Goal: Task Accomplishment & Management: Complete application form

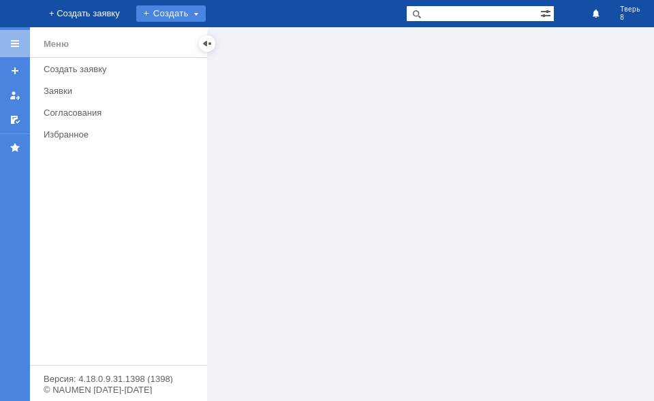
click at [206, 18] on div "Создать" at bounding box center [171, 13] width 70 height 16
click at [217, 18] on div "Создать" at bounding box center [182, 13] width 70 height 16
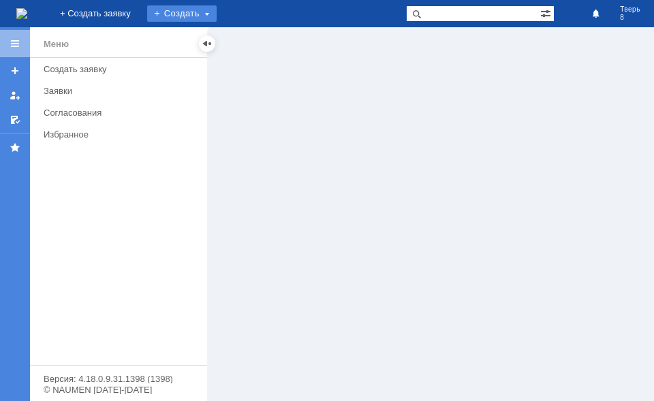
click at [217, 18] on div "Создать" at bounding box center [182, 13] width 70 height 16
click at [217, 15] on div "Создать" at bounding box center [182, 13] width 70 height 16
click at [254, 38] on link "Заявка" at bounding box center [202, 41] width 104 height 16
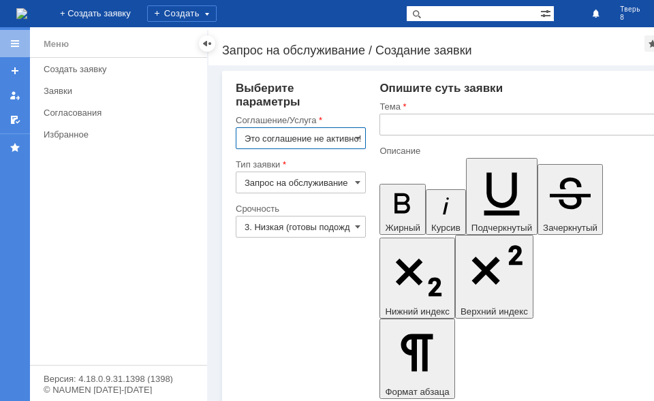
click at [343, 132] on input "Это соглашение не активно!" at bounding box center [301, 138] width 130 height 22
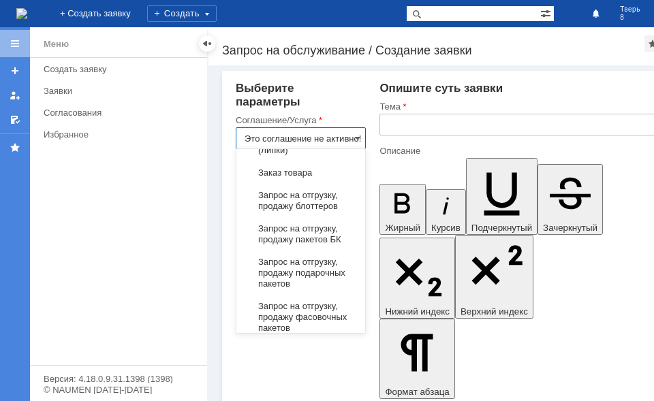
scroll to position [682, 0]
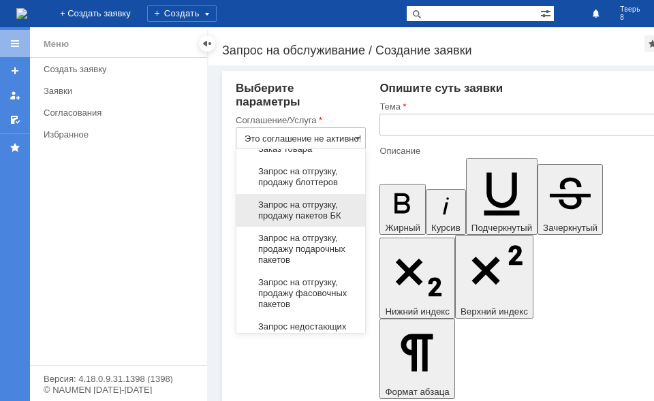
click at [307, 221] on span "Запрос на отгрузку, продажу пакетов БК" at bounding box center [301, 211] width 112 height 22
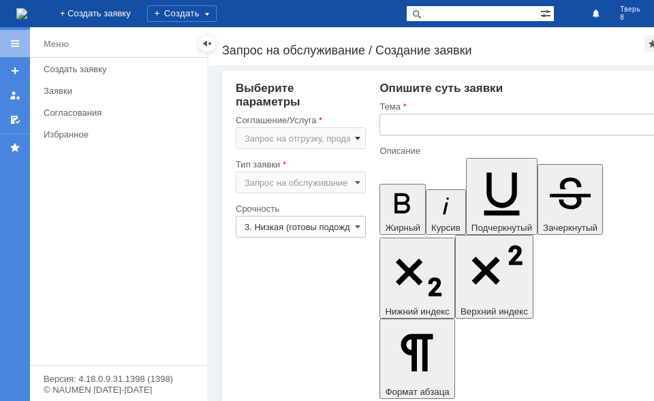
click at [358, 138] on span at bounding box center [357, 138] width 5 height 11
click at [354, 140] on input "Запрос на отгрузку, продажу пакетов БК" at bounding box center [301, 138] width 130 height 22
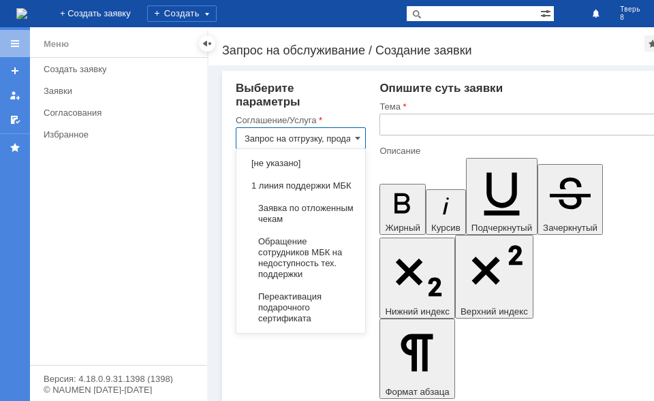
scroll to position [769, 0]
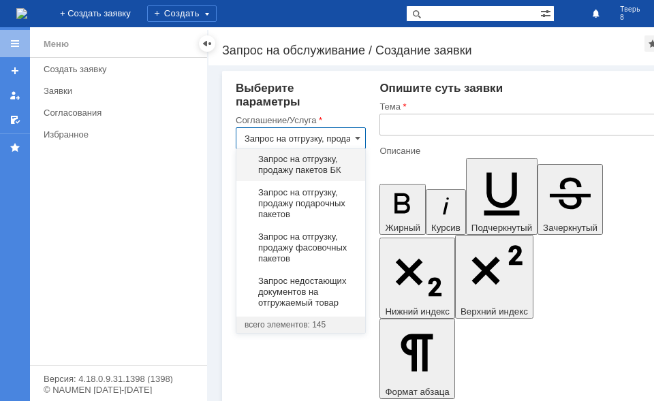
click at [400, 121] on input "text" at bounding box center [525, 125] width 291 height 22
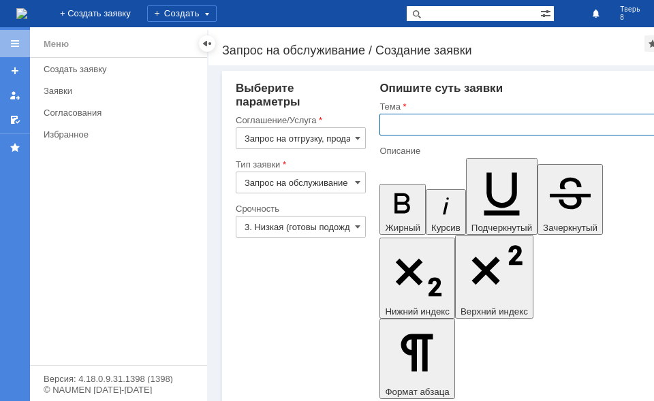
type input "Запрос на отгрузку, продажу пакетов БК"
type input "Фирменные пакеты БК"
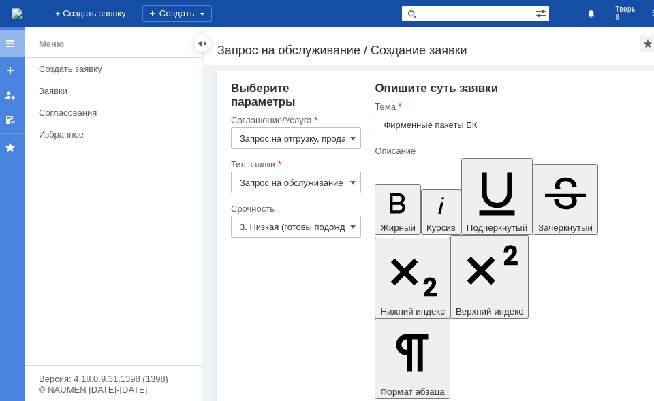
scroll to position [0, 10]
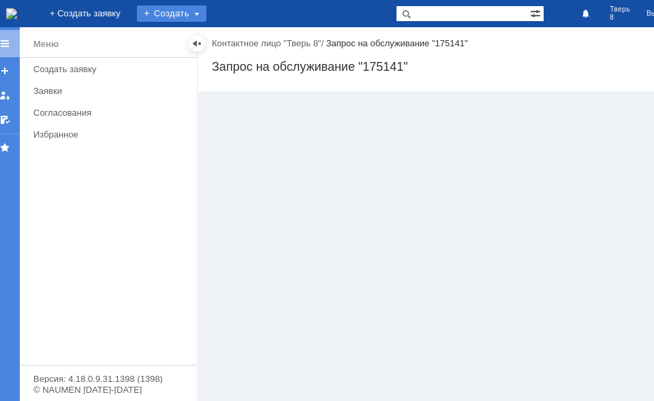
click at [206, 12] on div "Создать" at bounding box center [172, 13] width 70 height 16
click at [243, 40] on link "Заявка" at bounding box center [192, 41] width 104 height 16
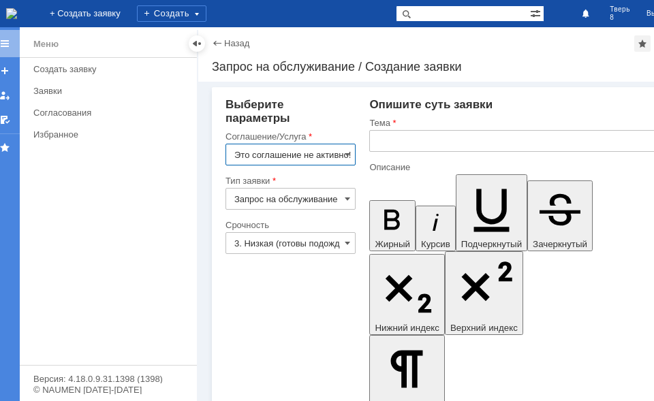
click at [337, 155] on input "Это соглашение не активно!" at bounding box center [291, 155] width 130 height 22
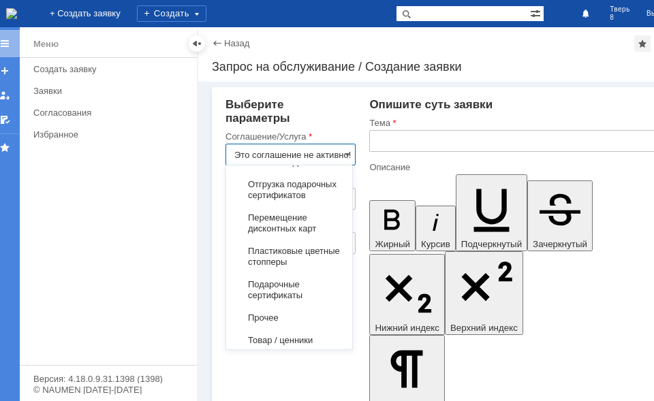
scroll to position [1008, 0]
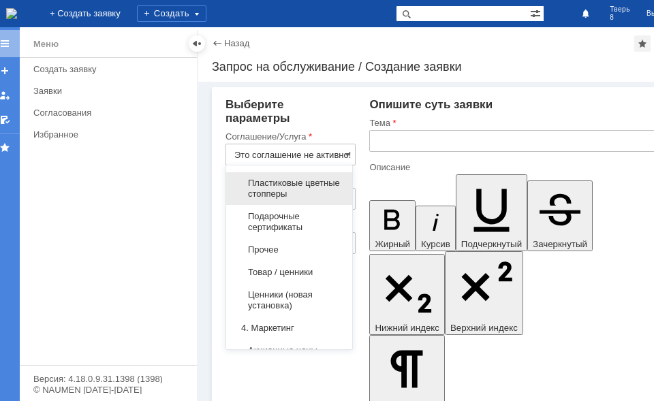
click at [309, 200] on span "Пластиковые цветные стопперы" at bounding box center [289, 189] width 110 height 22
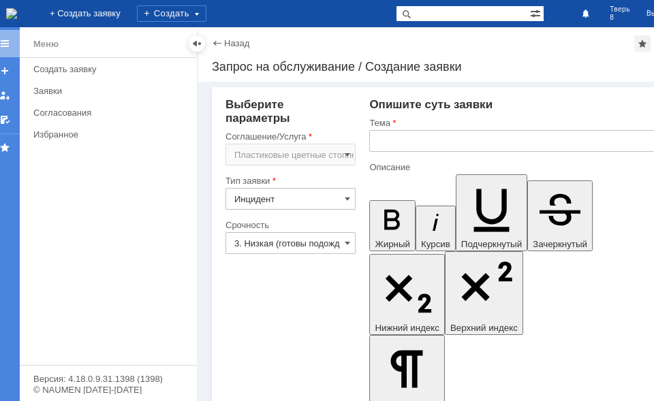
type input "Пластиковые цветные стопперы"
click at [422, 142] on input "text" at bounding box center [514, 141] width 291 height 22
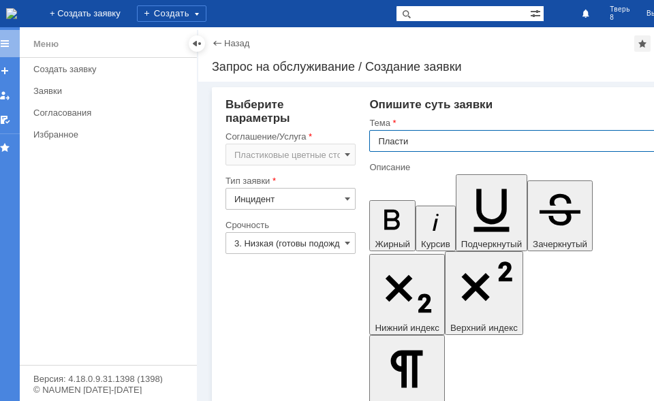
type input "Пластик"
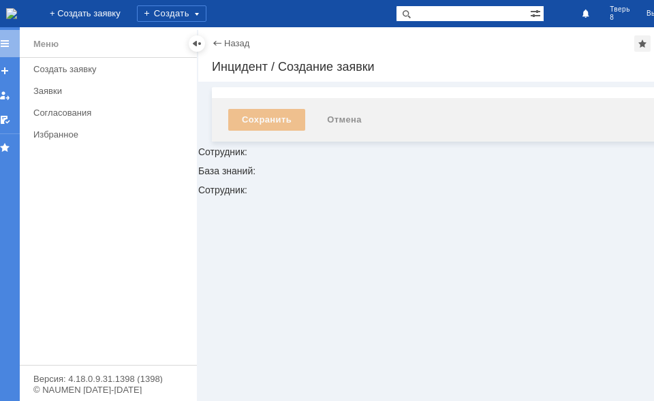
click at [219, 47] on div "Назад" at bounding box center [230, 43] width 37 height 10
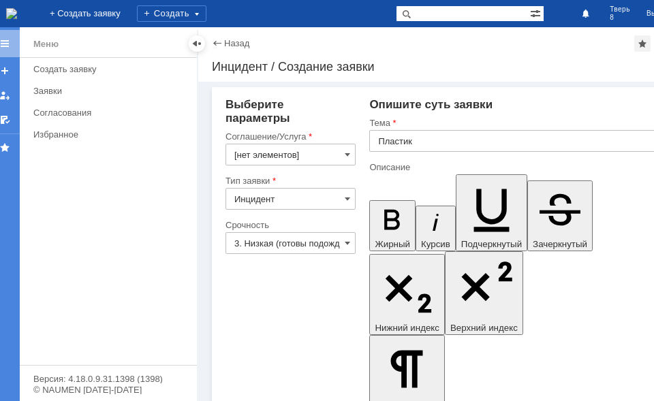
scroll to position [0, 0]
type input "Пластиковые цветные стопперы"
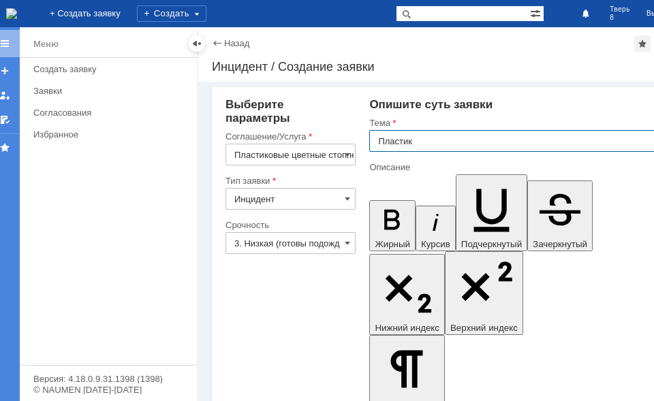
click at [430, 145] on input "Пластик" at bounding box center [514, 141] width 291 height 22
click at [406, 142] on input "Пластик" at bounding box center [514, 141] width 291 height 22
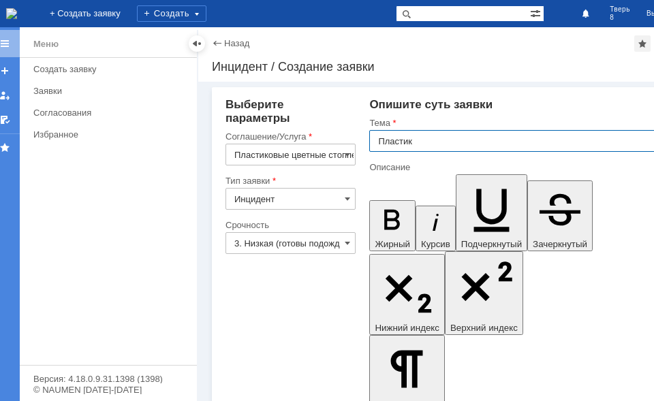
click at [409, 140] on input "Пластик" at bounding box center [514, 141] width 291 height 22
type input "о"
type input "Пластиковые стопперы "Супер скидка""
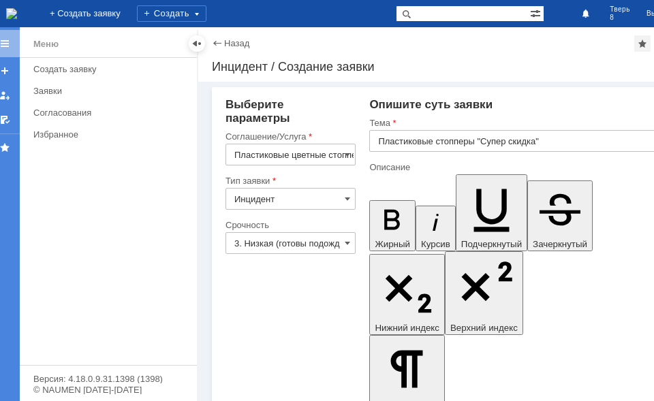
click at [307, 196] on input "Инцидент" at bounding box center [291, 199] width 130 height 22
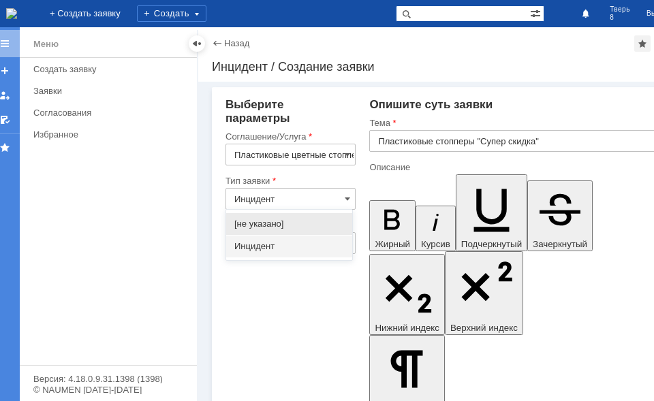
click at [294, 221] on span "[не указано]" at bounding box center [289, 224] width 110 height 11
click at [294, 221] on div "Срочность" at bounding box center [289, 225] width 127 height 9
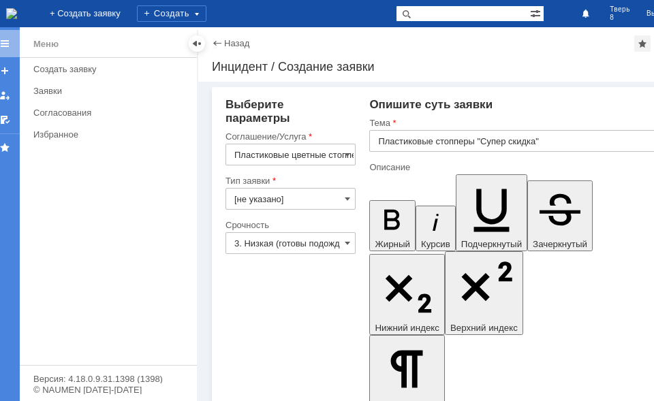
type input "[не указано]"
click at [345, 199] on span at bounding box center [347, 199] width 5 height 11
click at [343, 199] on div "[не указано]" at bounding box center [291, 199] width 130 height 22
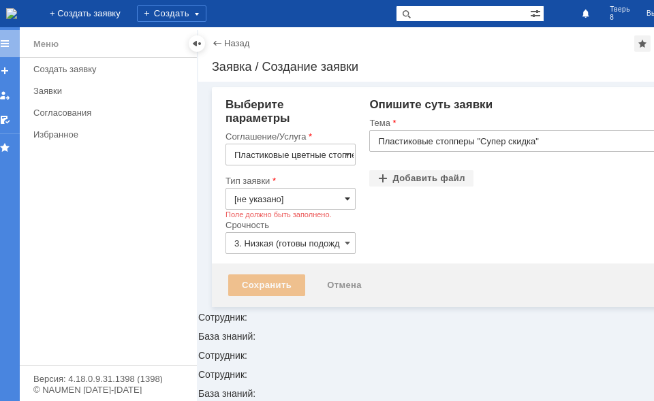
click at [343, 199] on input "[не указано]" at bounding box center [291, 199] width 130 height 22
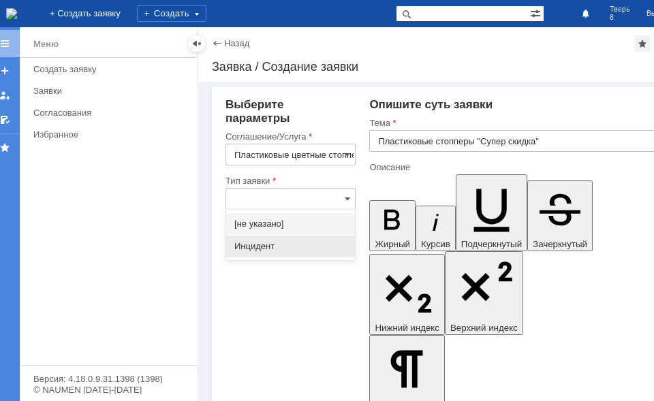
click at [290, 245] on span "Инцидент" at bounding box center [290, 246] width 112 height 11
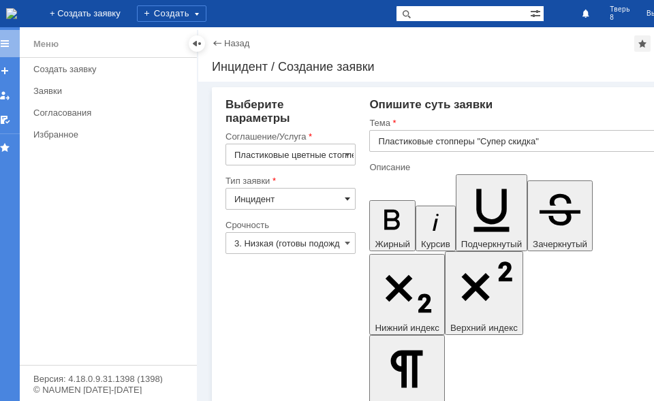
click at [347, 203] on span at bounding box center [347, 199] width 5 height 11
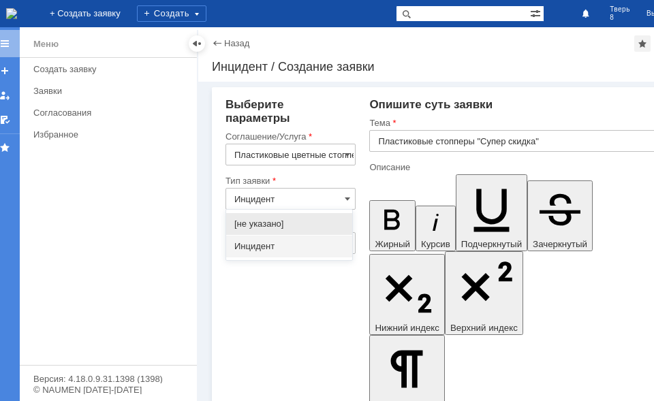
scroll to position [1, 0]
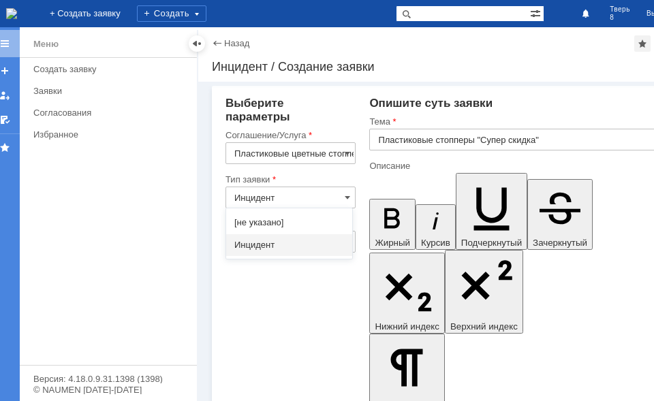
click at [305, 198] on input "Инцидент" at bounding box center [291, 198] width 130 height 22
type input "[PERSON_NAME]"
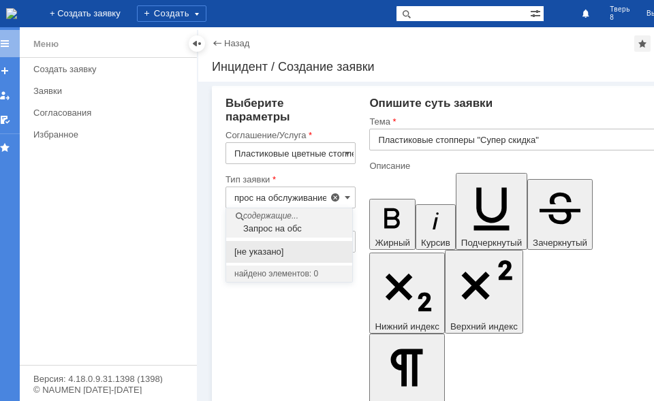
scroll to position [0, 15]
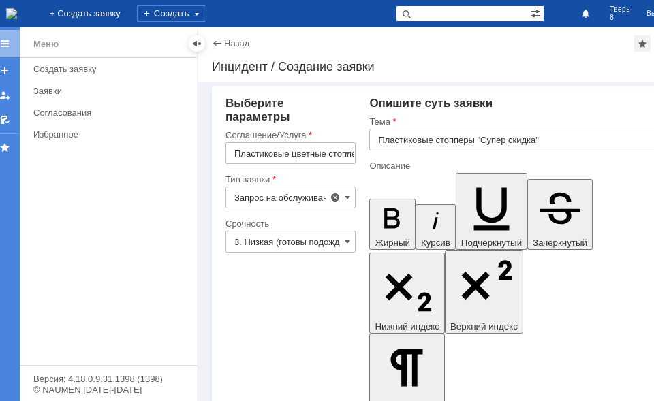
type input "Инцидент"
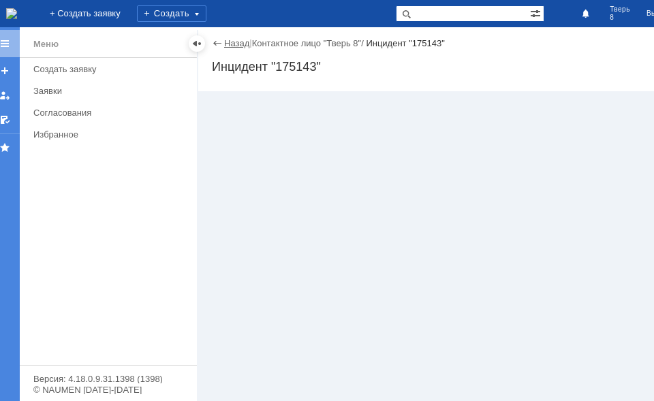
click at [229, 44] on link "Назад" at bounding box center [236, 43] width 25 height 10
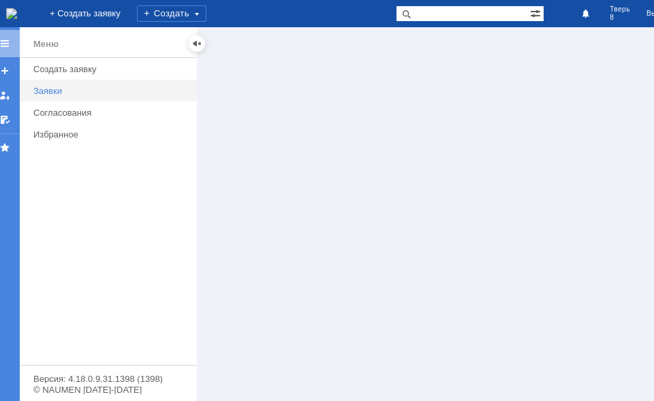
click at [63, 89] on div "Заявки" at bounding box center [110, 91] width 155 height 10
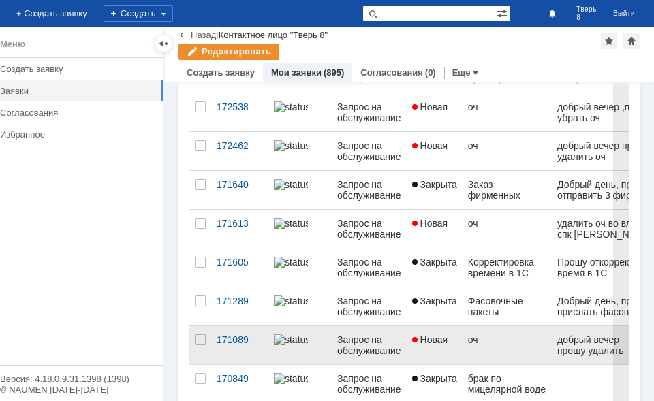
scroll to position [136, 0]
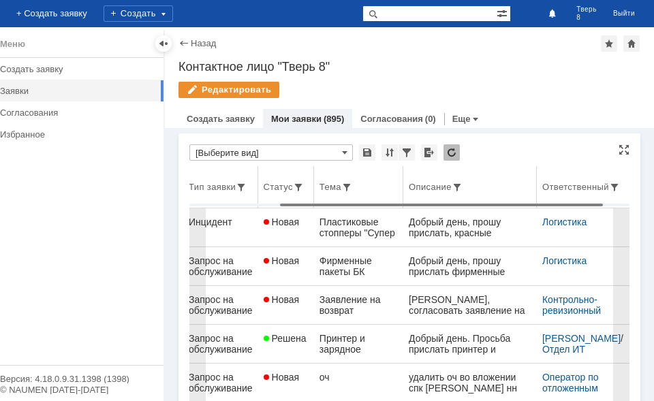
drag, startPoint x: 474, startPoint y: 204, endPoint x: 589, endPoint y: 196, distance: 115.4
click at [587, 196] on body "Идет загрузка, пожалуйста, подождите. На домашнюю + Создать заявку Создать Твер…" at bounding box center [305, 200] width 698 height 401
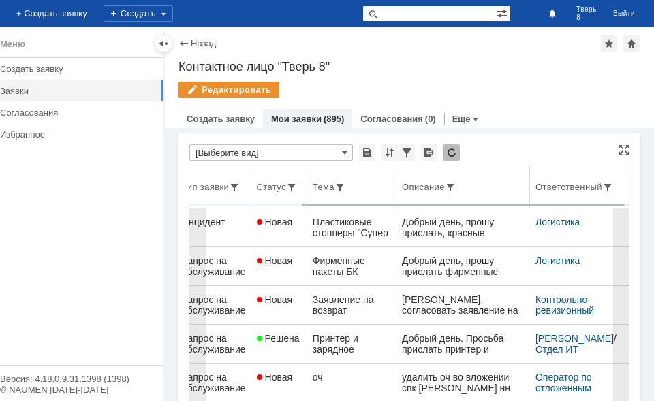
click at [598, 196] on th "Ответственный" at bounding box center [578, 187] width 97 height 42
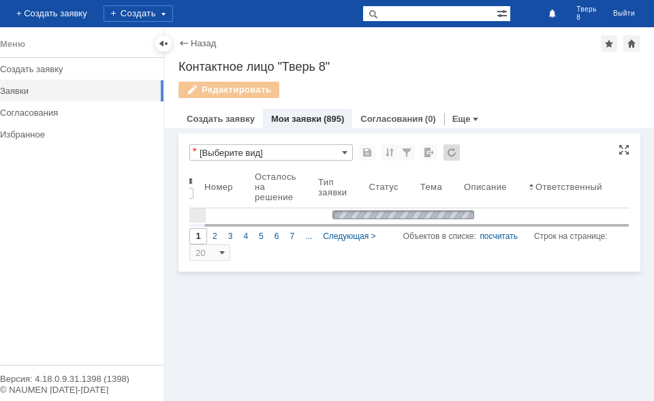
click at [598, 196] on th "Ответственный" at bounding box center [570, 187] width 95 height 42
click at [221, 119] on link "Создать заявку" at bounding box center [221, 119] width 68 height 10
